Goal: Transaction & Acquisition: Purchase product/service

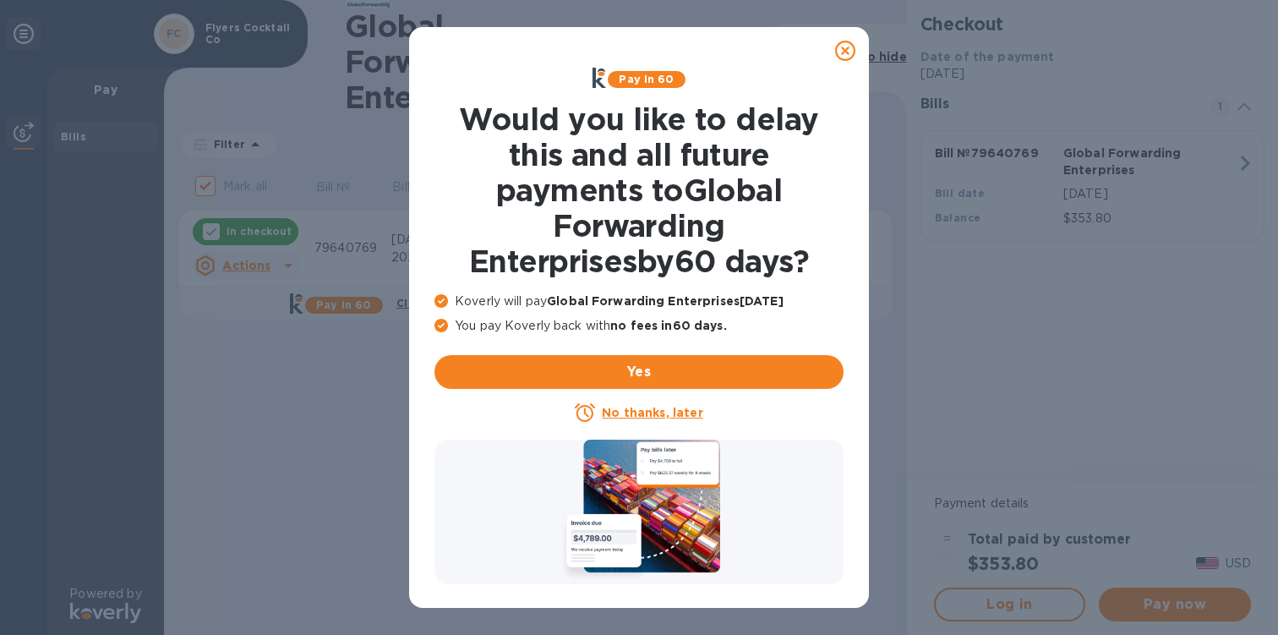
click at [845, 52] on icon at bounding box center [845, 51] width 20 height 20
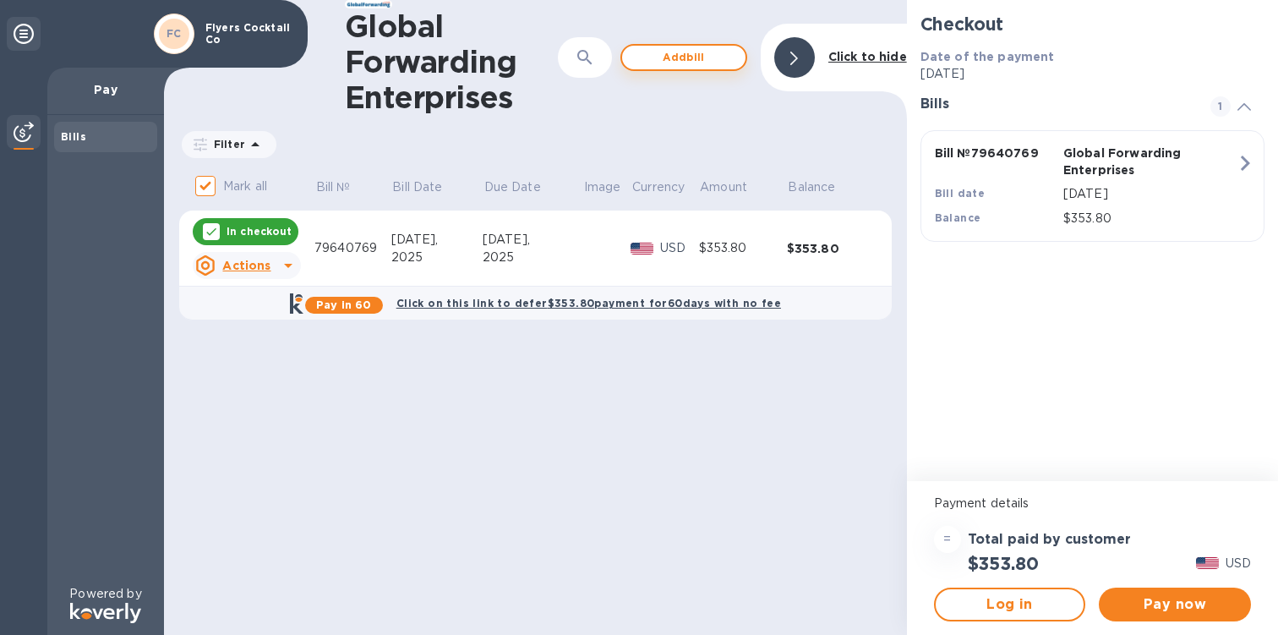
click at [674, 57] on span "Add bill" at bounding box center [684, 57] width 96 height 20
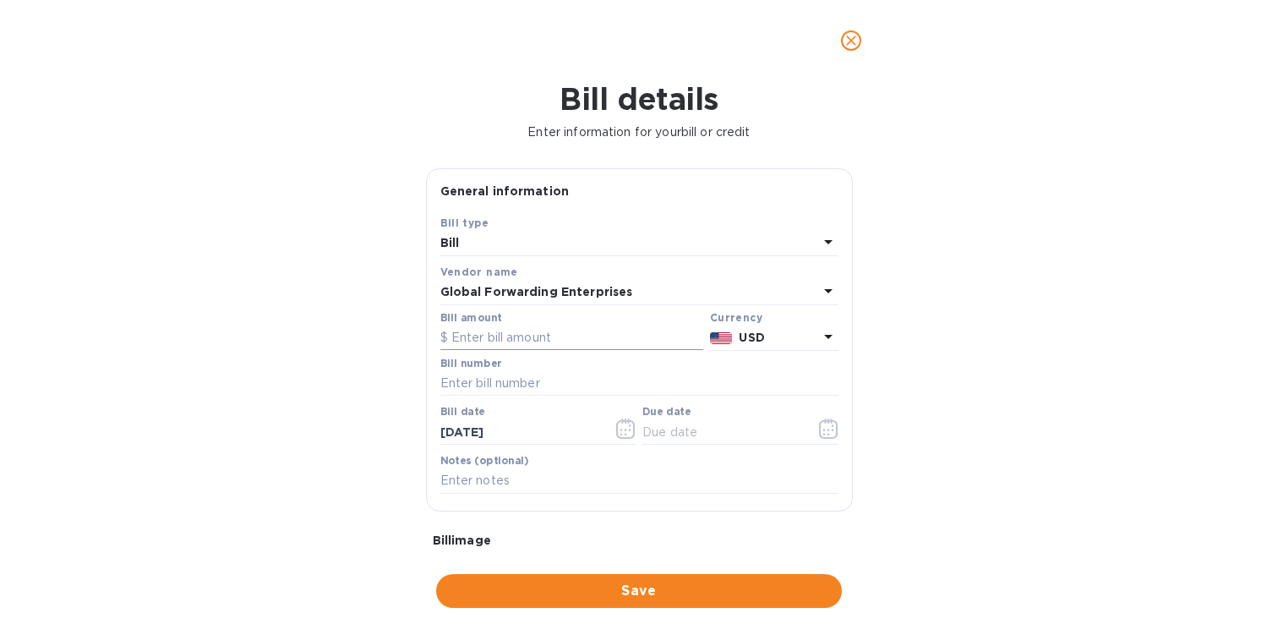
click at [520, 336] on input "text" at bounding box center [571, 337] width 263 height 25
paste input "718.40"
type input "718.40"
click at [523, 382] on input "text" at bounding box center [639, 383] width 398 height 25
paste input "79641411"
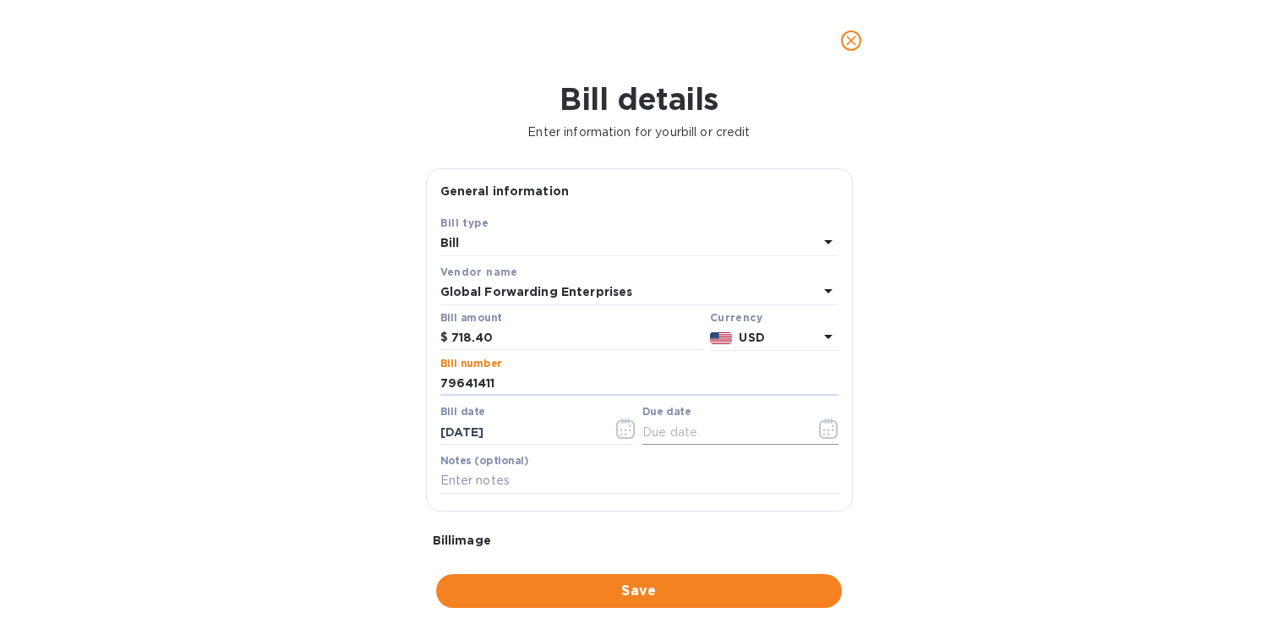
type input "79641411"
click at [719, 429] on input "text" at bounding box center [722, 431] width 160 height 25
click at [819, 429] on icon "button" at bounding box center [828, 428] width 19 height 20
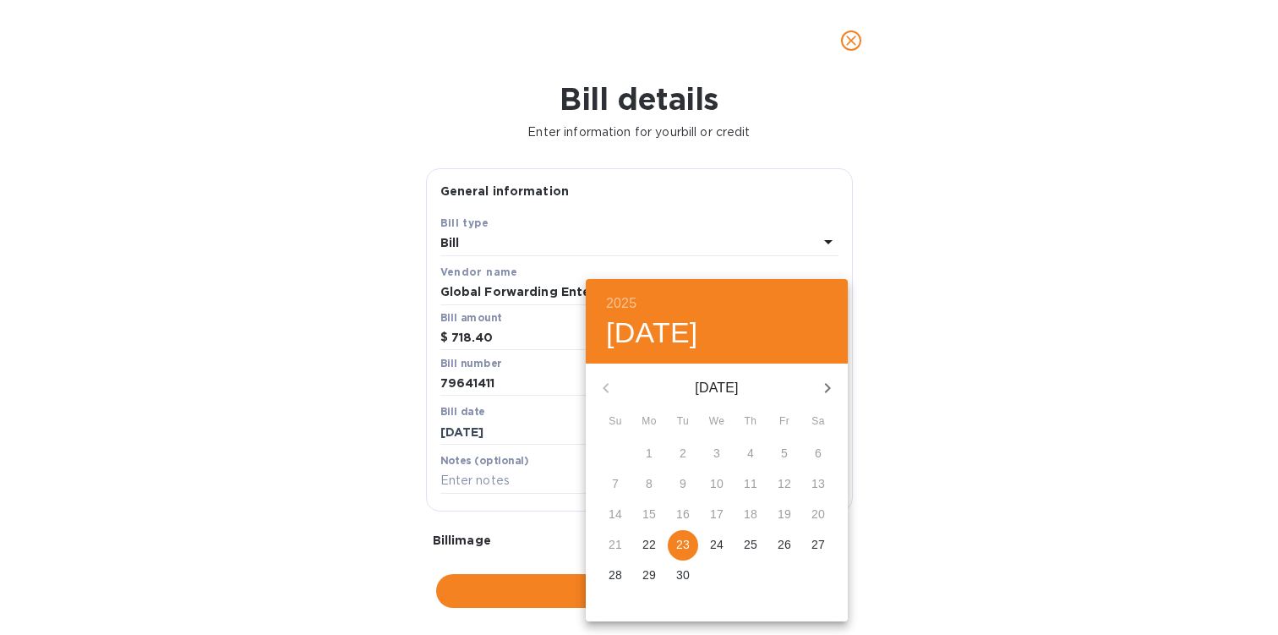
click at [682, 547] on p "23" at bounding box center [683, 544] width 14 height 17
type input "[DATE]"
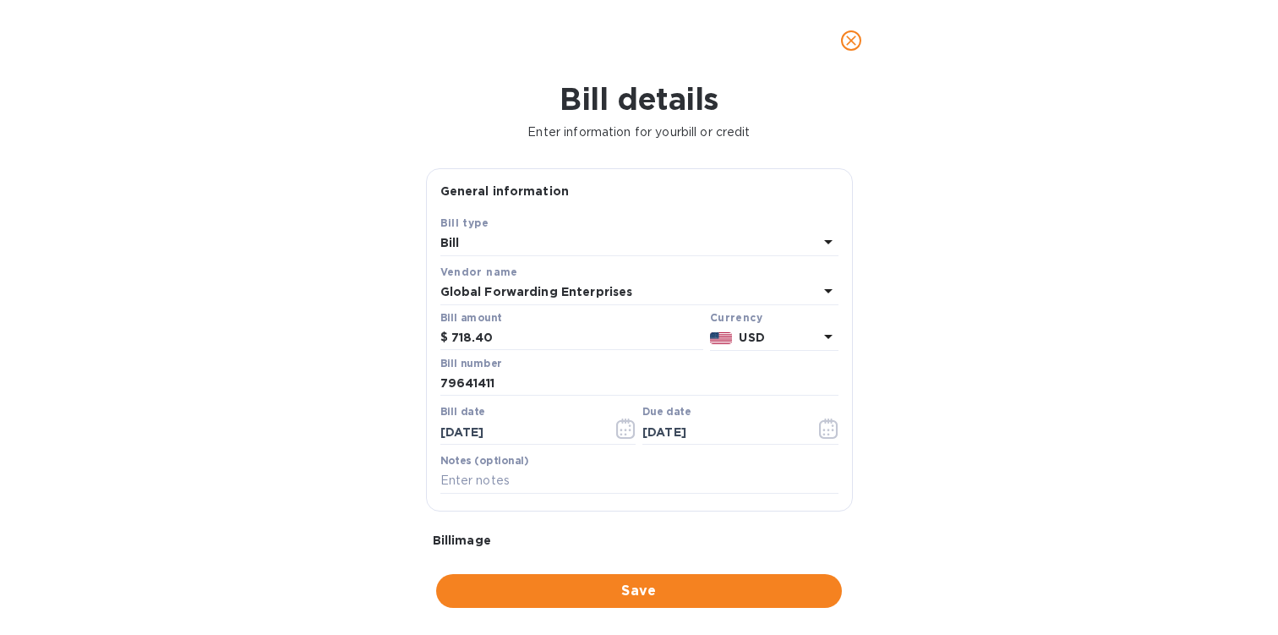
click at [501, 292] on b "Global Forwarding Enterprises" at bounding box center [536, 292] width 193 height 14
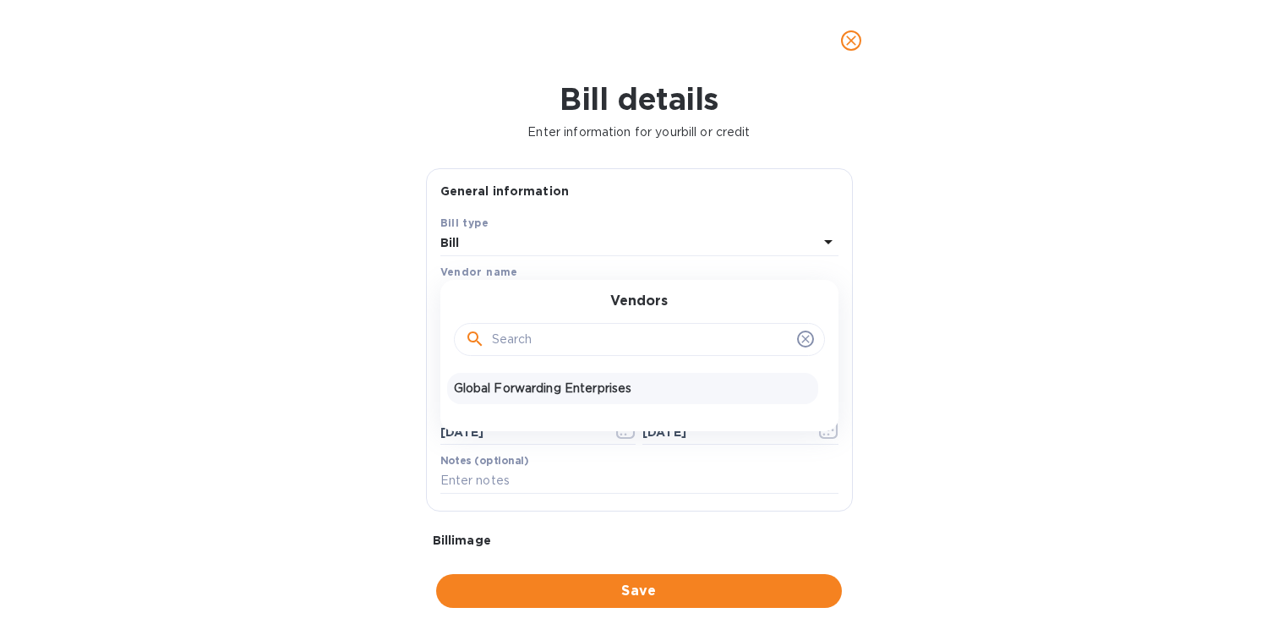
click at [355, 323] on div "Bill details Enter information for your bill or credit General information Save…" at bounding box center [639, 358] width 1278 height 554
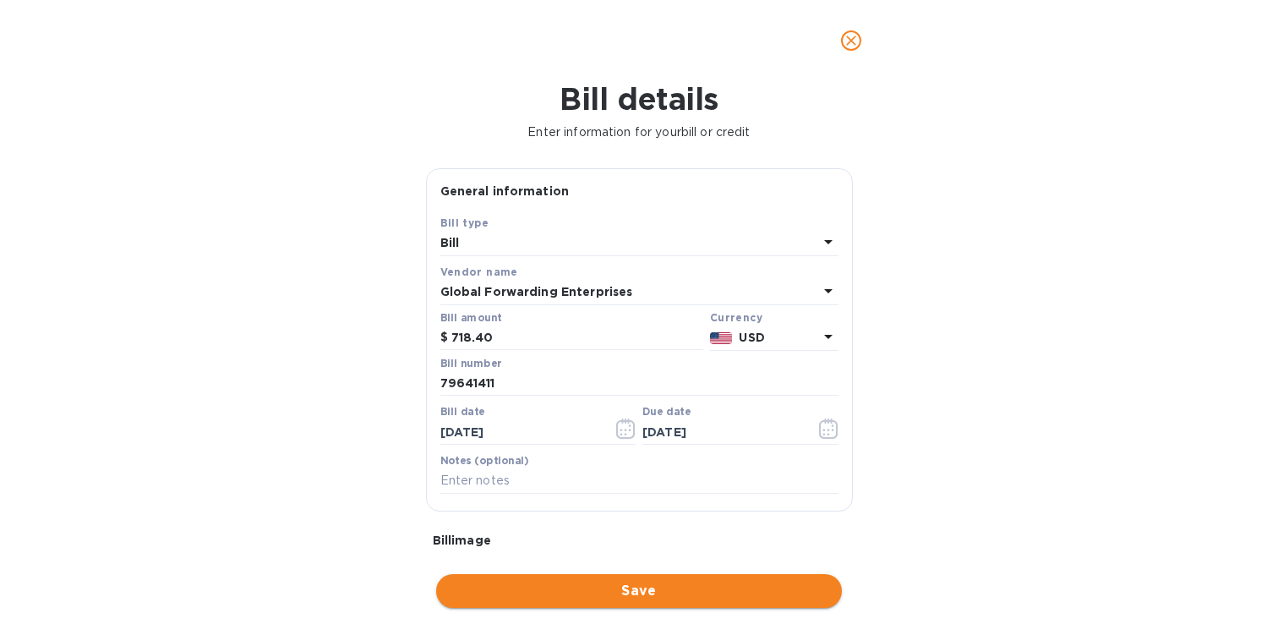
click at [648, 588] on span "Save" at bounding box center [639, 591] width 379 height 20
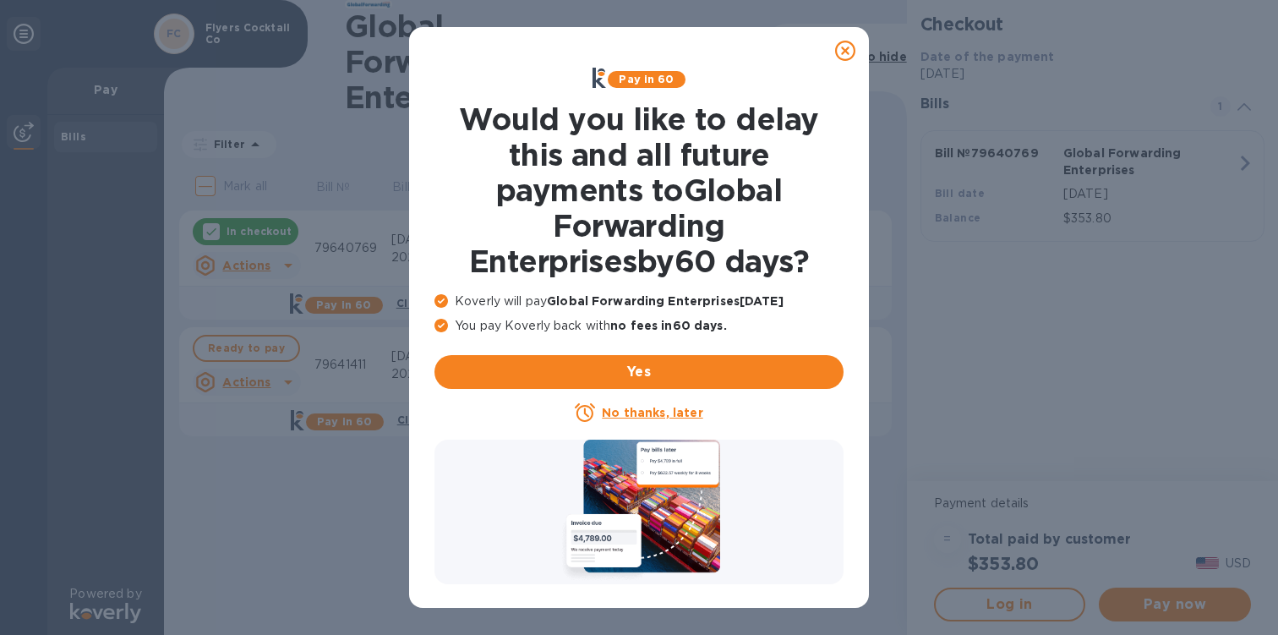
click at [644, 411] on u "No thanks, later" at bounding box center [652, 413] width 101 height 14
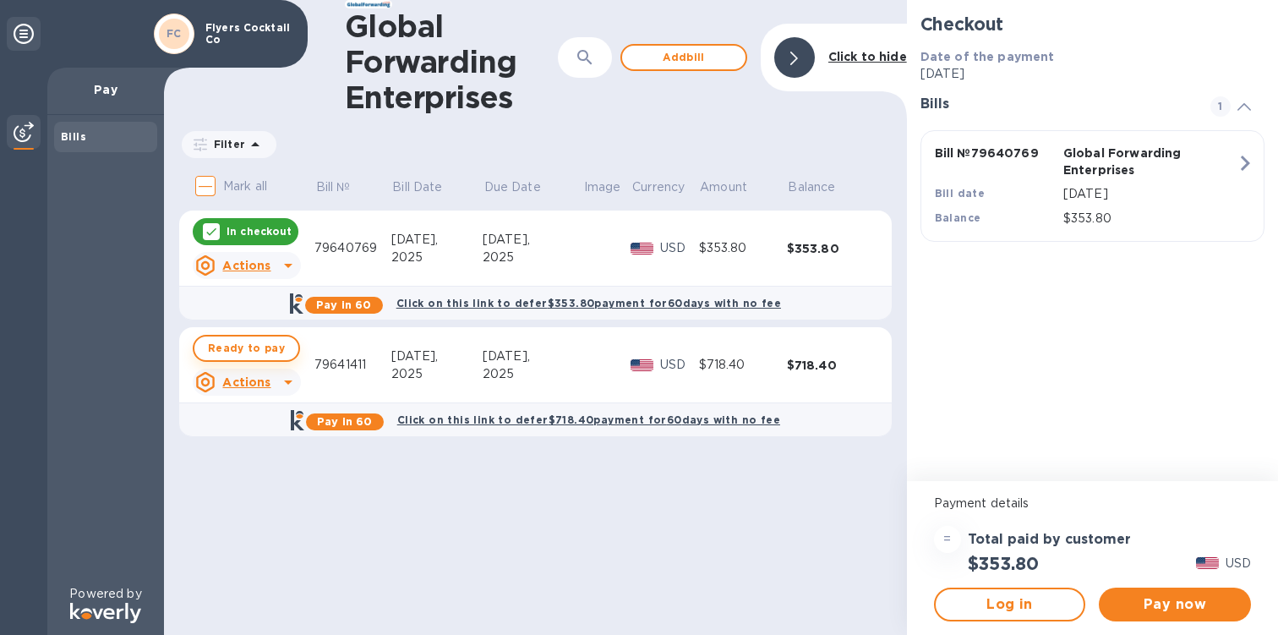
click at [229, 350] on span "Ready to pay" at bounding box center [246, 348] width 77 height 20
checkbox input "true"
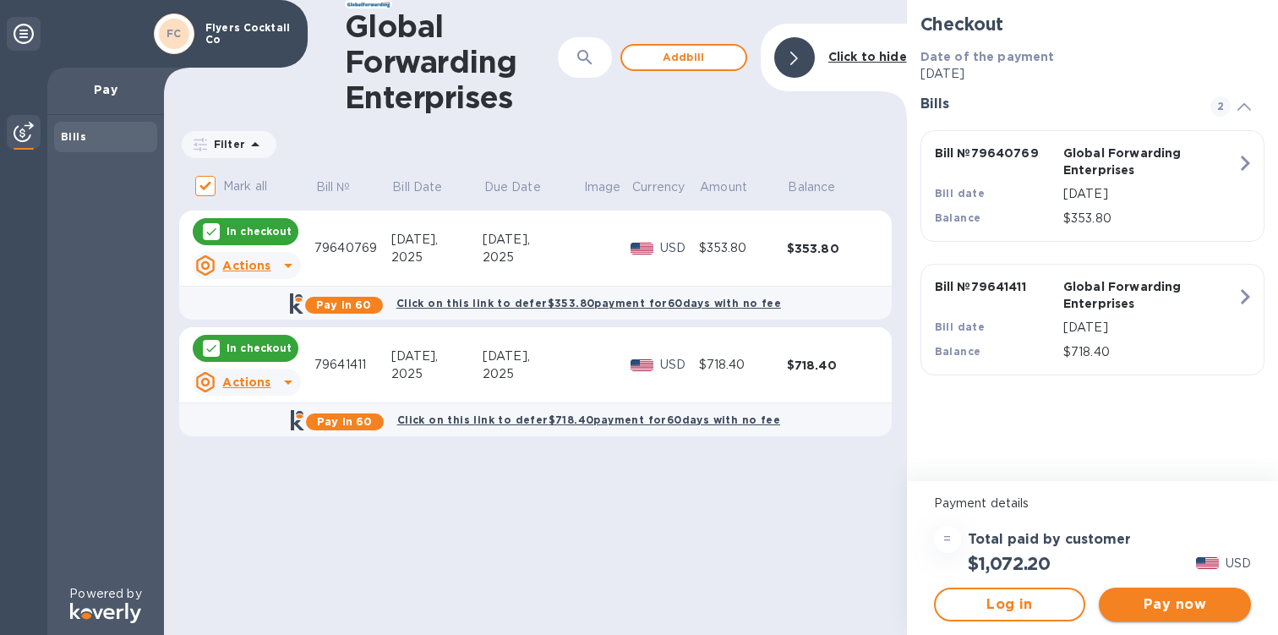
click at [1138, 609] on span "Pay now" at bounding box center [1174, 604] width 125 height 20
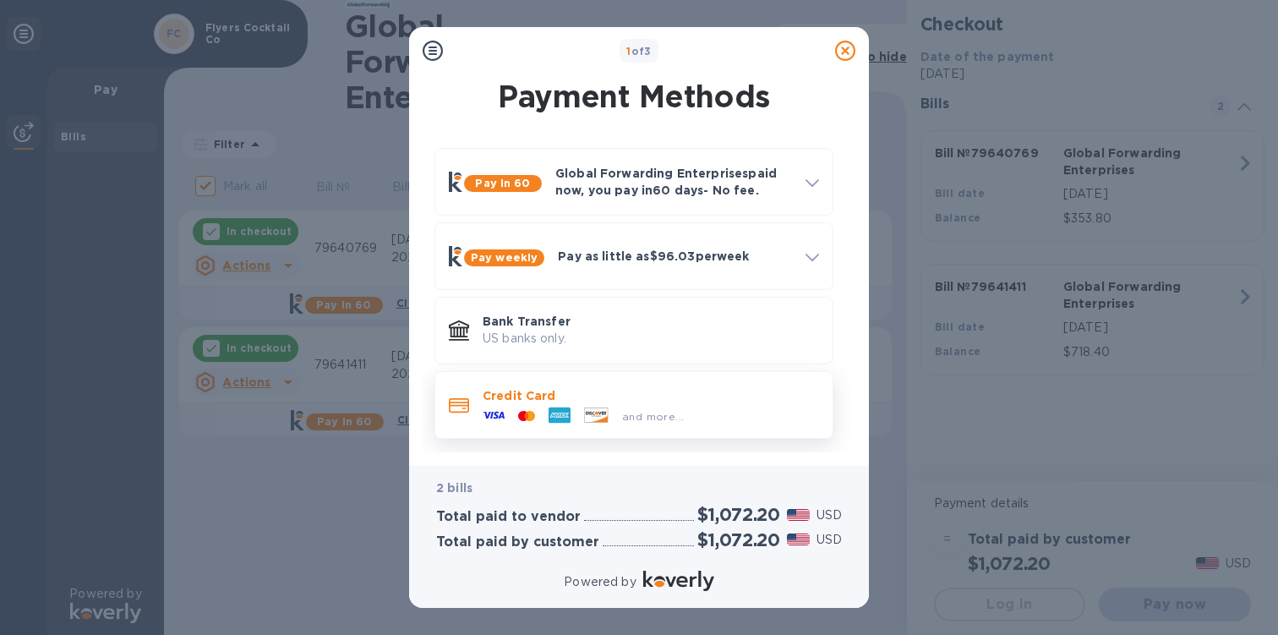
click at [692, 402] on p "Credit Card" at bounding box center [651, 395] width 336 height 17
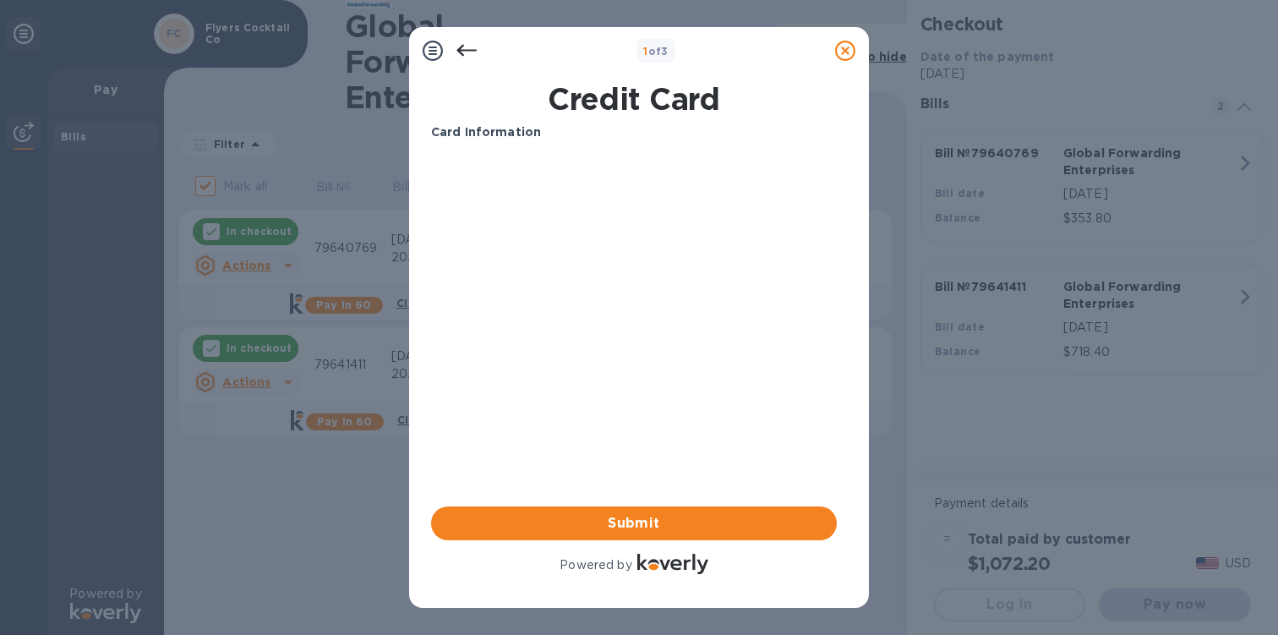
click at [1152, 31] on div "1 of 3 Credit Card Card Information Your browser does not support iframes Submi…" at bounding box center [639, 317] width 1278 height 635
click at [645, 523] on span "Submit" at bounding box center [634, 523] width 379 height 20
